Goal: Information Seeking & Learning: Learn about a topic

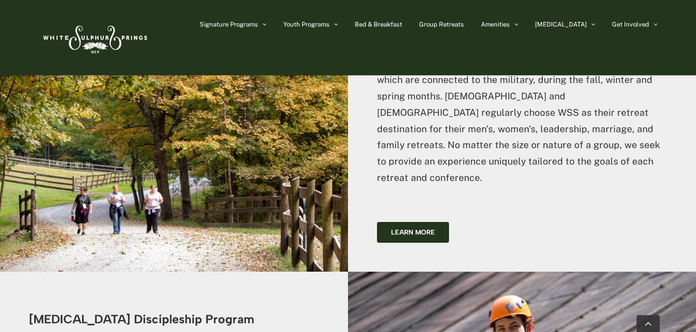
scroll to position [2268, 0]
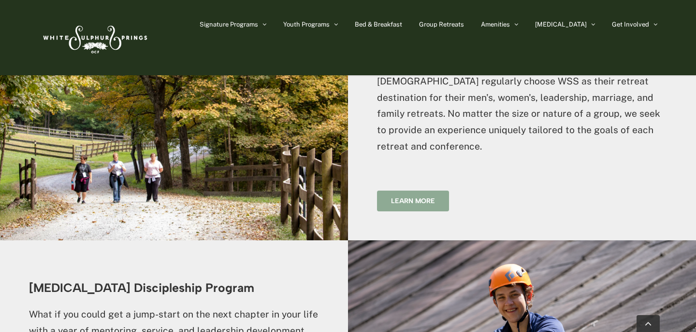
click at [398, 191] on link "Learn more" at bounding box center [413, 201] width 72 height 21
click at [408, 197] on span "Learn more" at bounding box center [413, 201] width 44 height 8
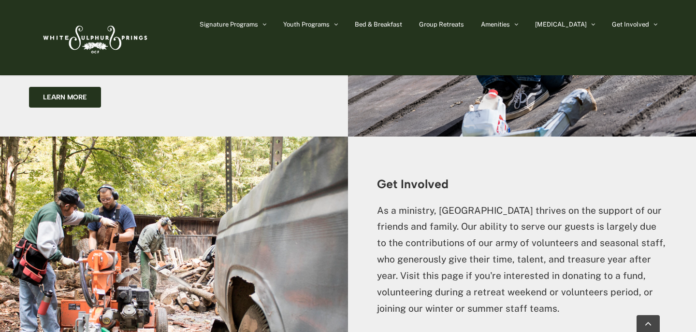
scroll to position [2621, 0]
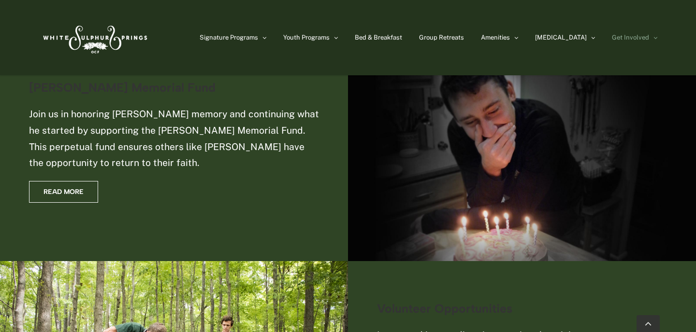
scroll to position [1056, 0]
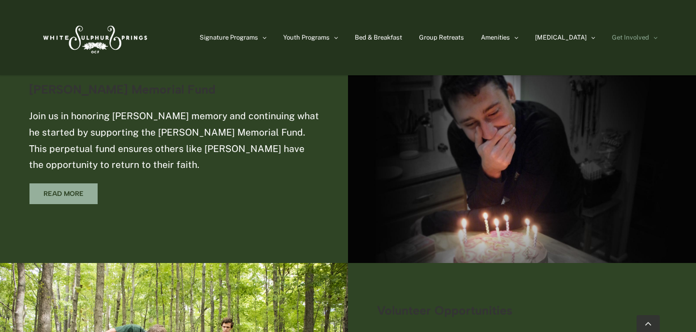
click at [86, 183] on link "Read More" at bounding box center [63, 194] width 69 height 22
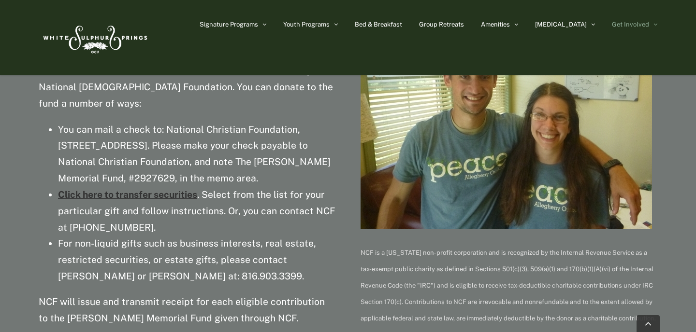
scroll to position [369, 0]
click at [280, 272] on li "For non-liquid gifts such as business interests, real estate, restricted securi…" at bounding box center [196, 261] width 277 height 49
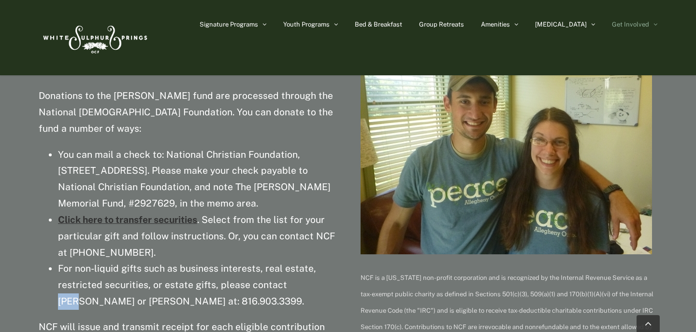
scroll to position [346, 0]
